Goal: Transaction & Acquisition: Purchase product/service

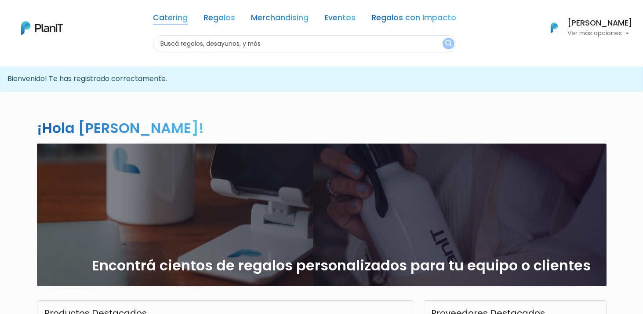
click at [170, 18] on link "Catering" at bounding box center [170, 19] width 35 height 11
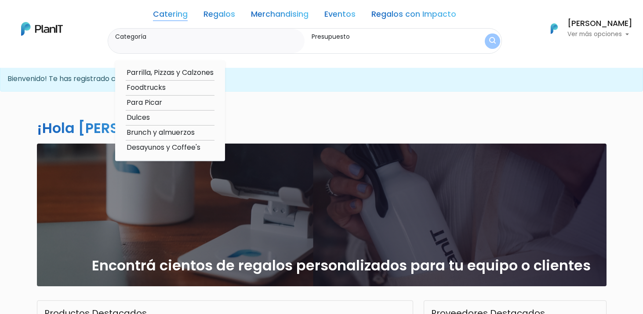
click at [146, 147] on option "Desayunos y Coffee's" at bounding box center [170, 147] width 89 height 11
type input "Desayunos y Coffee's"
type input "$0 - $1000"
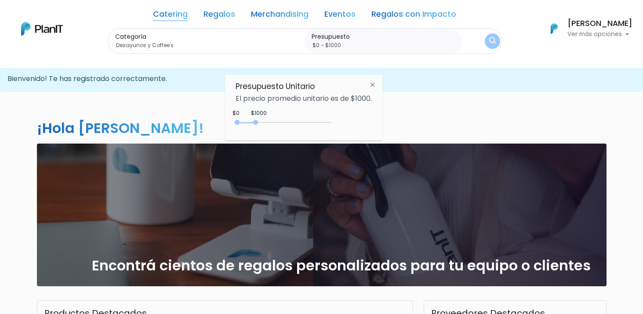
click at [495, 39] on button "submit" at bounding box center [492, 40] width 15 height 15
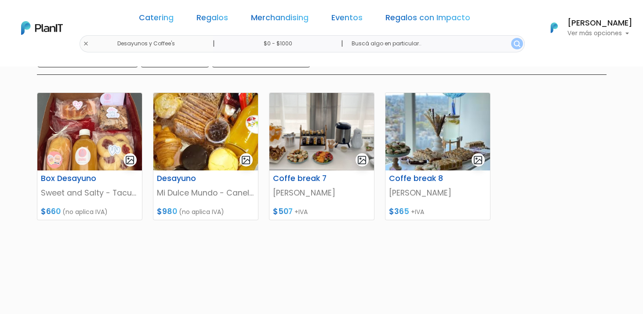
scroll to position [106, 0]
click at [327, 144] on img at bounding box center [322, 130] width 105 height 77
click at [174, 16] on link "Catering" at bounding box center [156, 19] width 35 height 11
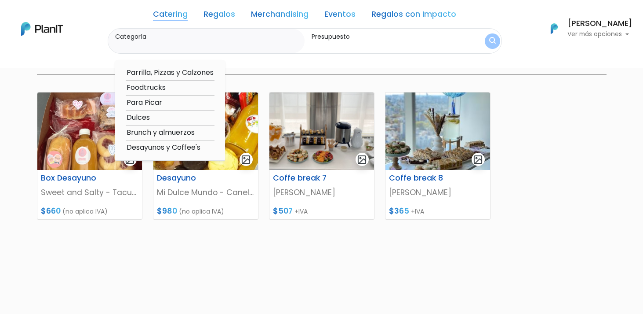
click at [145, 115] on option "Dulces" at bounding box center [170, 117] width 89 height 11
type input "Dulces"
type input "$0 - $1000"
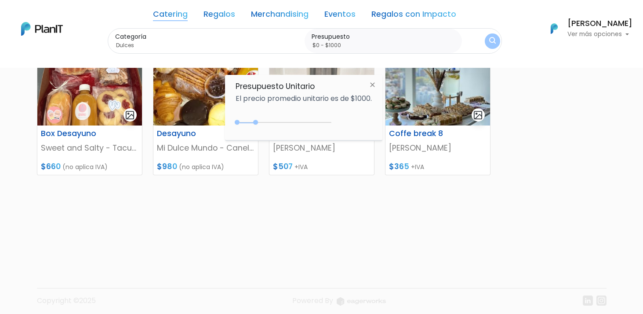
scroll to position [156, 0]
